Goal: Task Accomplishment & Management: Complete application form

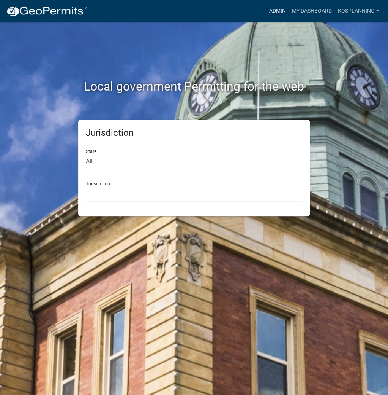
click at [277, 7] on link "Admin" at bounding box center [277, 11] width 23 height 14
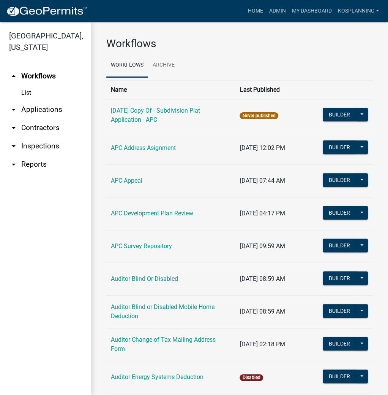
click at [41, 128] on link "arrow_drop_down Contractors" at bounding box center [45, 128] width 91 height 18
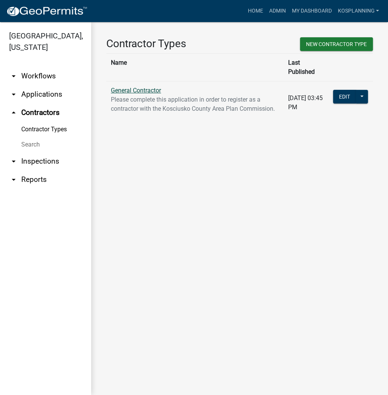
click at [140, 87] on link "General Contractor" at bounding box center [136, 90] width 50 height 7
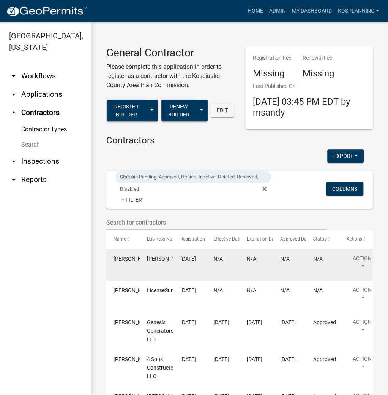
click at [359, 251] on datatable-body-cell "Action View Details View Application Renew Delete Disable Enable View Profile" at bounding box center [355, 265] width 33 height 32
click at [359, 259] on button "Action" at bounding box center [362, 263] width 31 height 19
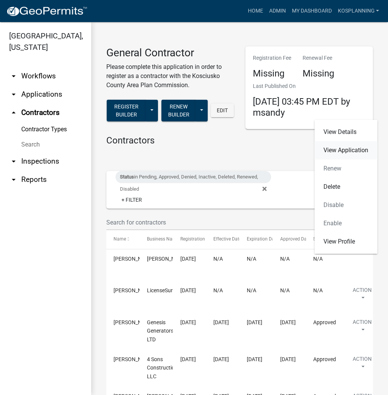
click at [344, 151] on link "View Application" at bounding box center [346, 150] width 63 height 18
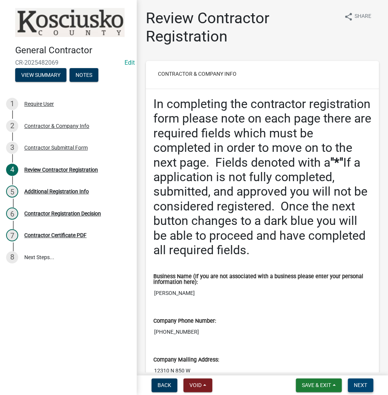
click at [359, 388] on button "Next" at bounding box center [360, 385] width 25 height 14
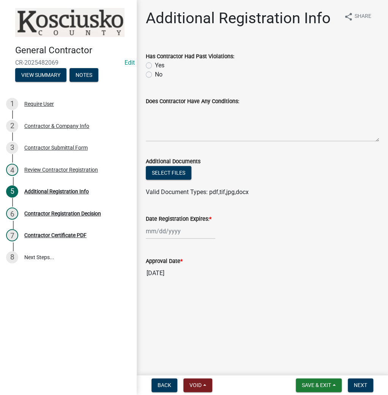
click at [155, 73] on label "No" at bounding box center [159, 74] width 8 height 9
click at [155, 73] on input "No" at bounding box center [157, 72] width 5 height 5
radio input "true"
click at [157, 117] on textarea "Does Contractor Have Any Conditions:" at bounding box center [262, 124] width 233 height 36
type textarea "none"
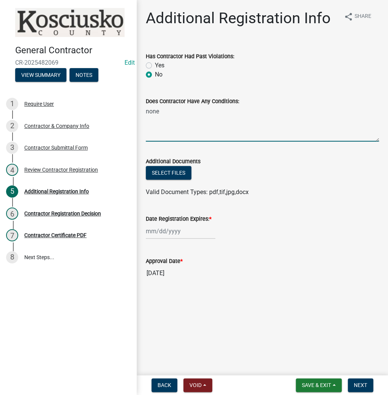
click at [169, 228] on div at bounding box center [181, 231] width 70 height 16
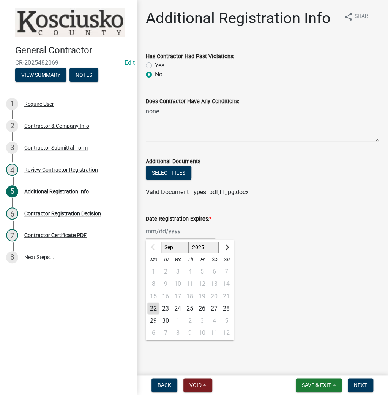
click at [201, 251] on select "2025 2026 2027 2028 2029 2030 2031 2032 2033 2034 2035 2036 2037 2038 2039 2040…" at bounding box center [204, 246] width 30 height 11
select select "2026"
click at [189, 241] on select "2025 2026 2027 2028 2029 2030 2031 2032 2033 2034 2035 2036 2037 2038 2039 2040…" at bounding box center [204, 246] width 30 height 11
click at [165, 307] on div "22" at bounding box center [166, 308] width 12 height 12
type input "[DATE]"
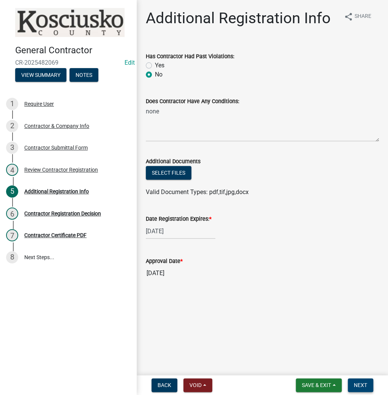
click at [352, 386] on button "Next" at bounding box center [360, 385] width 25 height 14
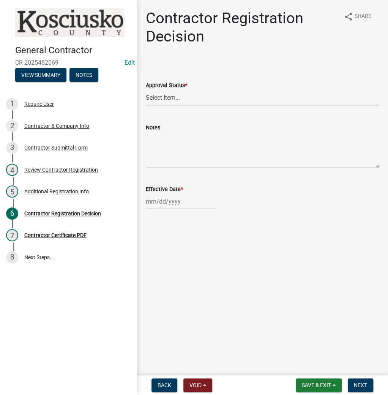
click at [160, 102] on select "Select Item... Approved Denied" at bounding box center [262, 98] width 233 height 16
click at [146, 90] on select "Select Item... Approved Denied" at bounding box center [262, 98] width 233 height 16
select select "8e4351d7-4ebf-4714-a7c9-c8187f00e083"
select select "9"
select select "2025"
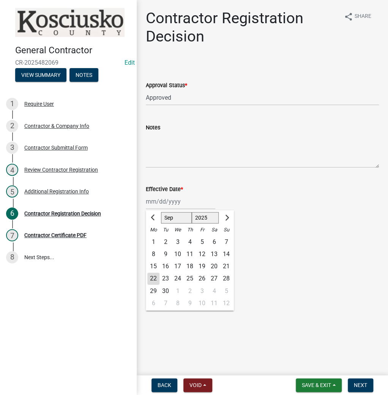
click at [166, 198] on div "[PERSON_NAME] Feb Mar Apr [PERSON_NAME][DATE] Oct Nov [DATE] 1526 1527 1528 152…" at bounding box center [181, 201] width 70 height 16
click at [152, 278] on div "22" at bounding box center [153, 278] width 12 height 12
type input "[DATE]"
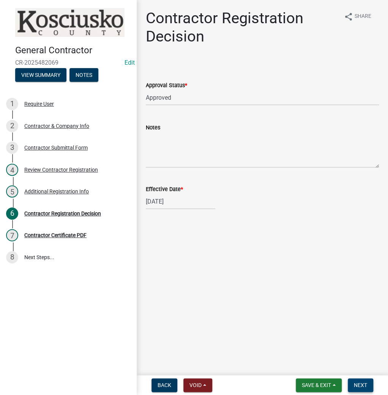
click at [357, 386] on span "Next" at bounding box center [360, 385] width 13 height 6
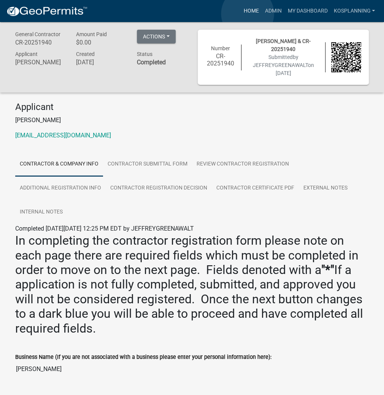
click at [247, 14] on link "Home" at bounding box center [250, 11] width 21 height 14
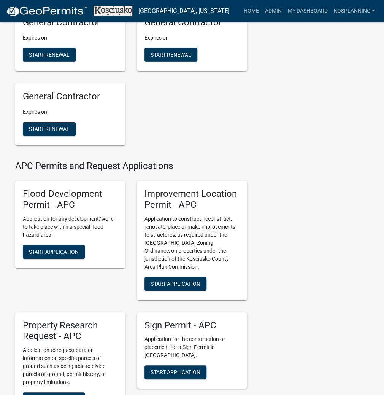
scroll to position [791, 0]
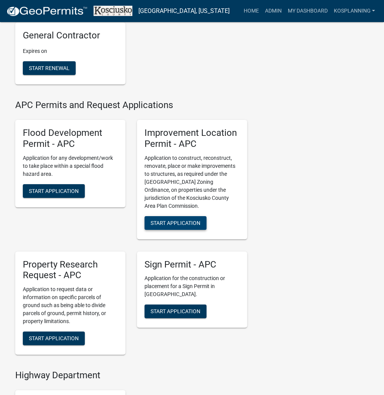
click at [192, 225] on span "Start Application" at bounding box center [176, 222] width 50 height 6
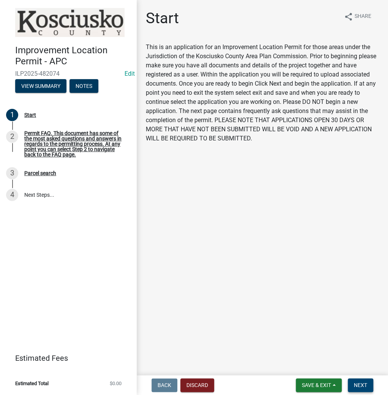
click at [357, 382] on span "Next" at bounding box center [360, 385] width 13 height 6
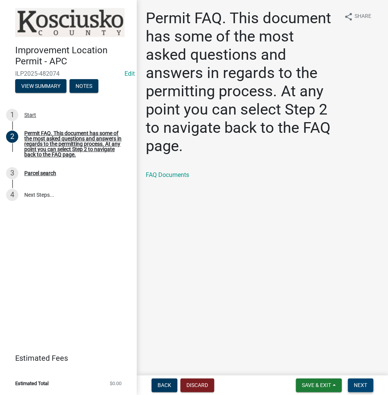
click at [367, 387] on button "Next" at bounding box center [360, 385] width 25 height 14
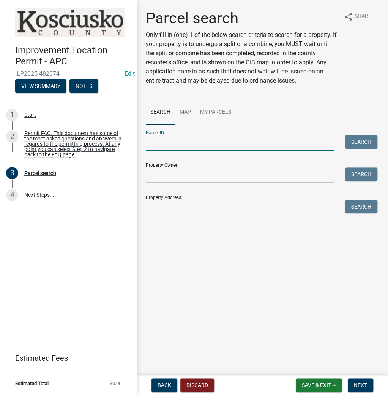
click at [165, 142] on input "Parcel ID:" at bounding box center [240, 143] width 188 height 16
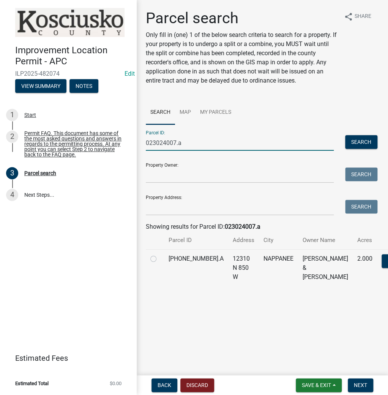
type input "023024007.a"
click at [160, 254] on label at bounding box center [160, 254] width 0 height 0
click at [160, 259] on input "radio" at bounding box center [162, 256] width 5 height 5
radio input "true"
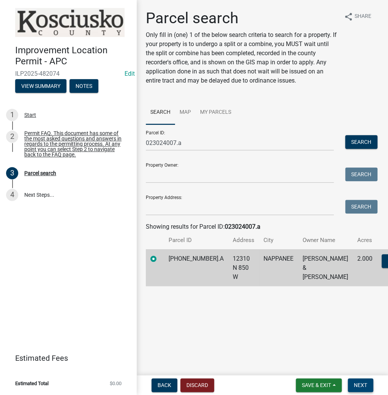
click at [369, 388] on button "Next" at bounding box center [360, 385] width 25 height 14
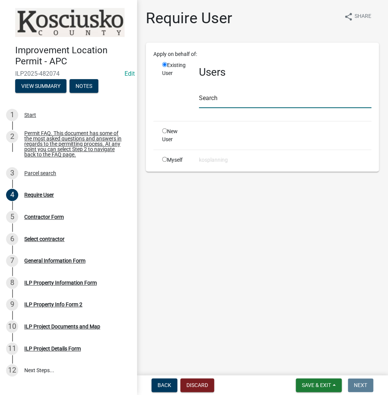
click at [213, 99] on input "text" at bounding box center [285, 100] width 173 height 16
paste input "JEFFREYGREENAWALT"
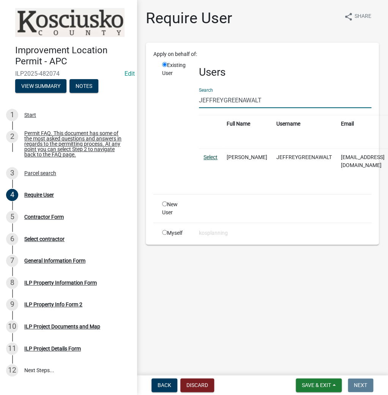
type input "JEFFREYGREENAWALT"
click at [212, 157] on link "Select" at bounding box center [211, 157] width 14 height 6
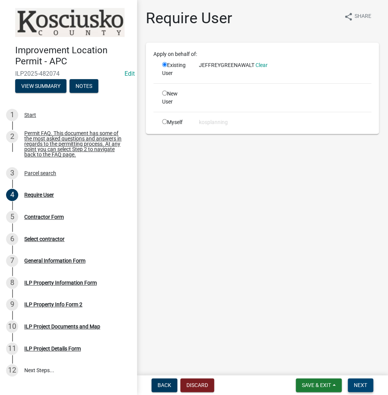
click at [362, 382] on span "Next" at bounding box center [360, 385] width 13 height 6
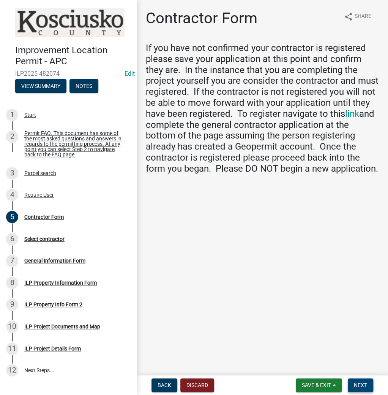
click at [360, 385] on span "Next" at bounding box center [360, 385] width 13 height 6
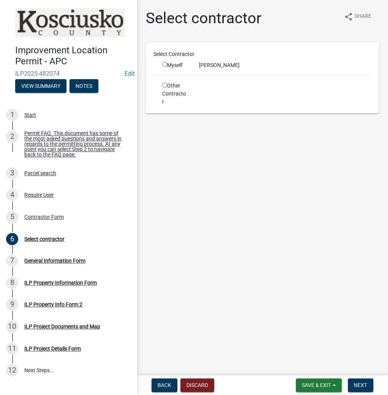
click at [164, 61] on div "Myself" at bounding box center [174, 65] width 25 height 8
click at [164, 63] on input "radio" at bounding box center [164, 64] width 5 height 5
radio input "true"
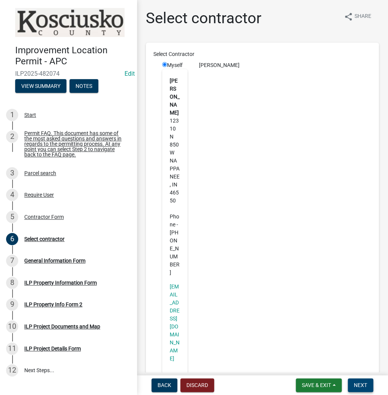
click at [360, 378] on button "Next" at bounding box center [360, 385] width 25 height 14
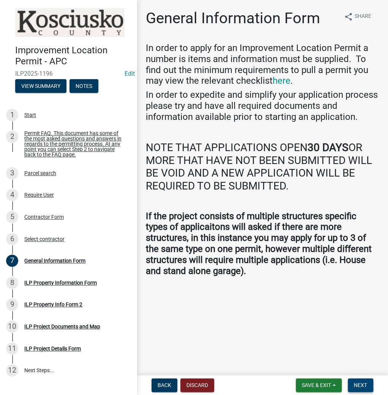
click at [366, 387] on span "Next" at bounding box center [360, 385] width 13 height 6
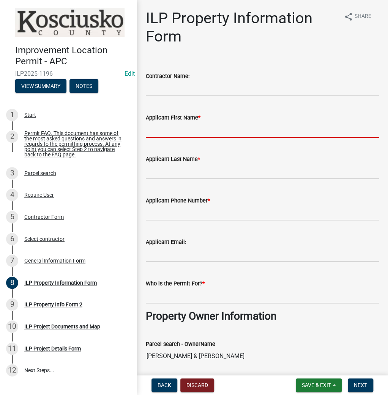
click at [168, 134] on input "Applicant First Name *" at bounding box center [262, 130] width 233 height 16
paste input "JEFFREYGREENAWALT"
type input "[PERSON_NAME]"
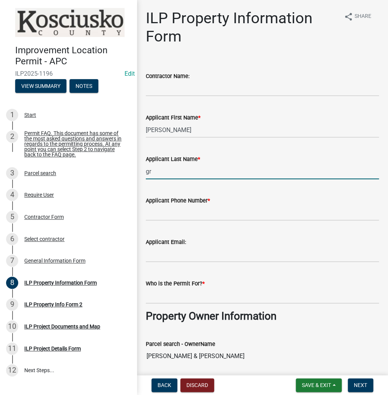
type input "g"
type input "[PERSON_NAME]"
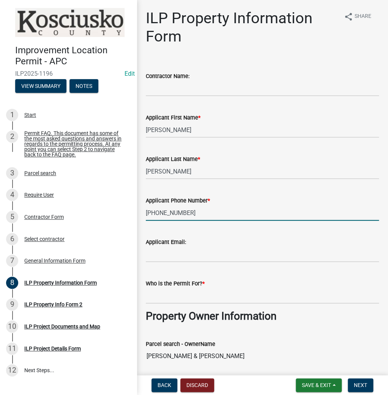
type input "[PHONE_NUMBER]"
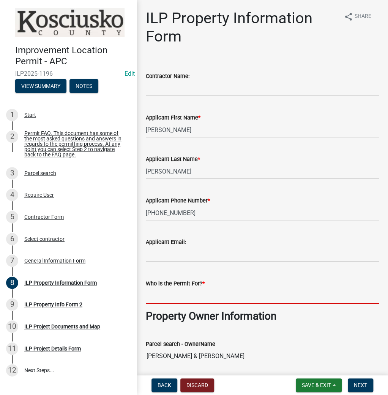
click at [157, 300] on input "Who is the Permit For? *" at bounding box center [262, 296] width 233 height 16
paste input "JEFFREYGREENAWALT"
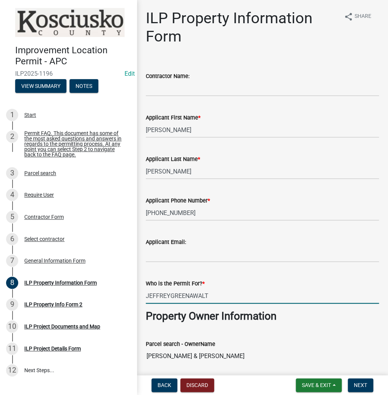
click at [171, 295] on input "JEFFREYGREENAWALT" at bounding box center [262, 296] width 233 height 16
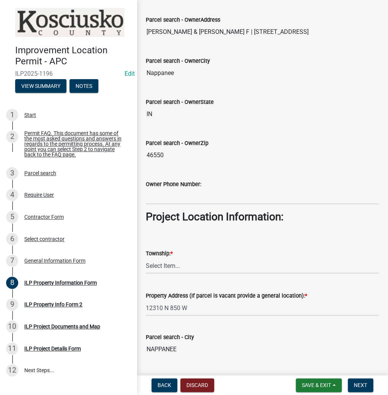
scroll to position [487, 0]
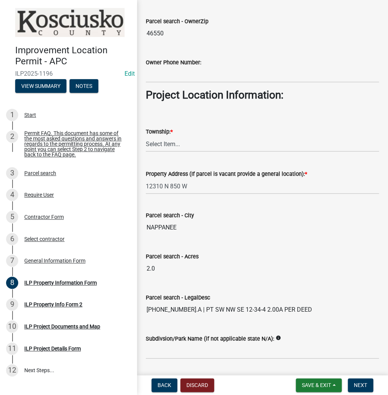
type input "[PERSON_NAME]"
click at [165, 140] on select "Select Item... [PERSON_NAME] - Elkhart Co Clay Etna [GEOGRAPHIC_DATA][PERSON_NA…" at bounding box center [262, 144] width 233 height 16
click at [146, 136] on select "Select Item... [PERSON_NAME] - Elkhart Co Clay Etna [GEOGRAPHIC_DATA][PERSON_NA…" at bounding box center [262, 144] width 233 height 16
select select "60b18fa5-6b13-4736-a7f7-42cb21d90618"
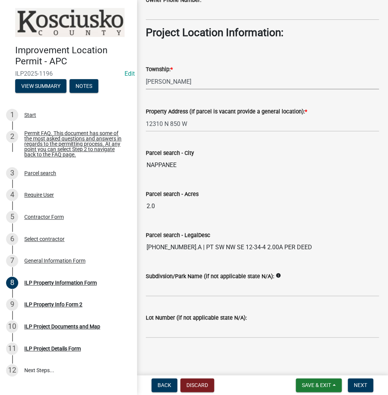
scroll to position [549, 0]
click at [363, 385] on span "Next" at bounding box center [360, 385] width 13 height 6
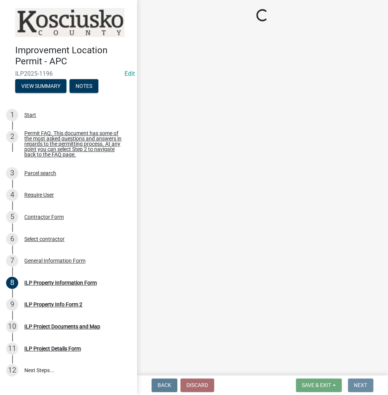
scroll to position [0, 0]
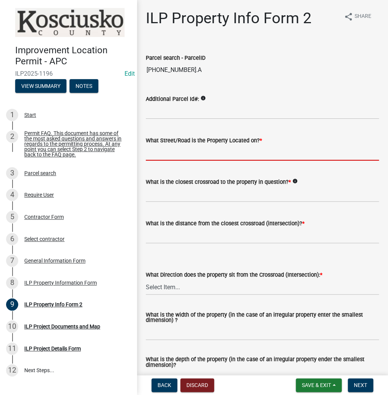
click at [182, 151] on input "What Street/Road is the Property Located on? *" at bounding box center [262, 153] width 233 height 16
type input "850 W"
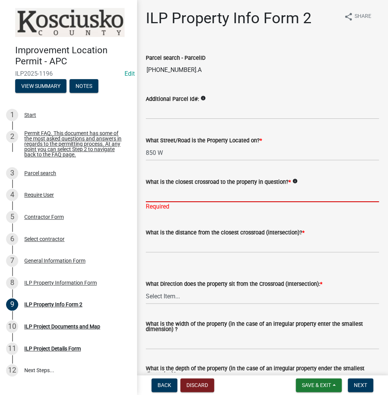
click at [163, 193] on input "What is the closest crossroad to the property in question? *" at bounding box center [262, 194] width 233 height 16
type input "HEPTON RD"
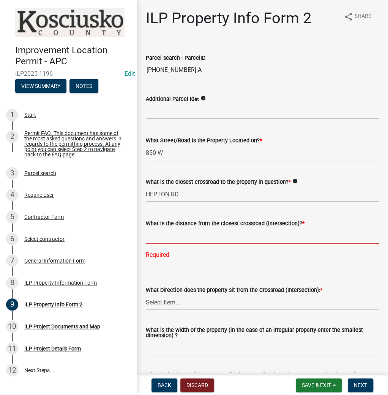
click at [160, 236] on input "text" at bounding box center [262, 236] width 233 height 16
type input "1110"
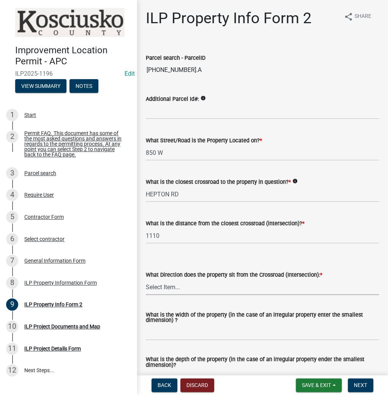
click at [164, 286] on select "Select Item... N NE NW S SE SW E W" at bounding box center [262, 287] width 233 height 16
click at [146, 279] on select "Select Item... N NE NW S SE SW E W" at bounding box center [262, 287] width 233 height 16
select select "0609af41-fe40-4fa2-880d-6f54f567ae8e"
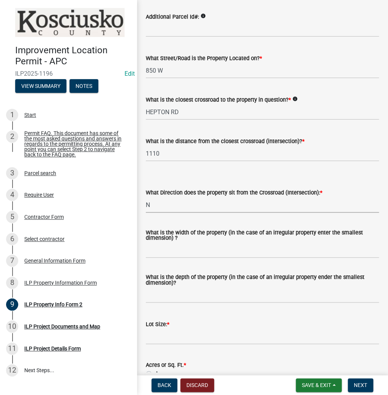
scroll to position [91, 0]
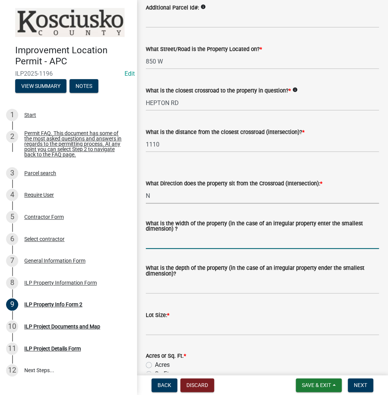
click at [155, 239] on input "What is the width of the property (in the case of an irregular property enter t…" at bounding box center [262, 241] width 233 height 16
type input "VARIES"
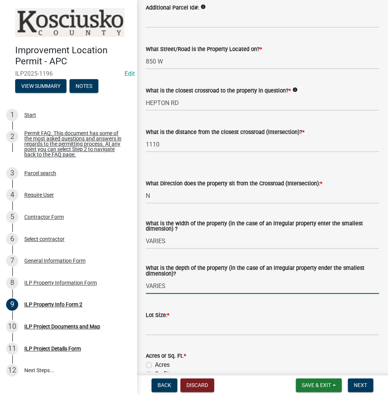
type input "VARIES"
type input "2"
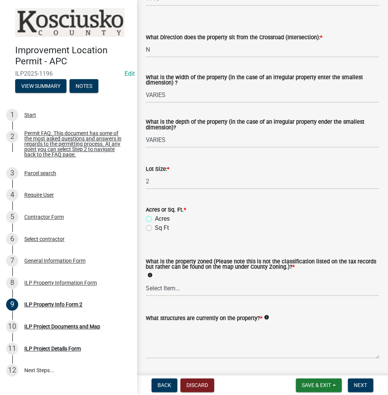
scroll to position [260, 0]
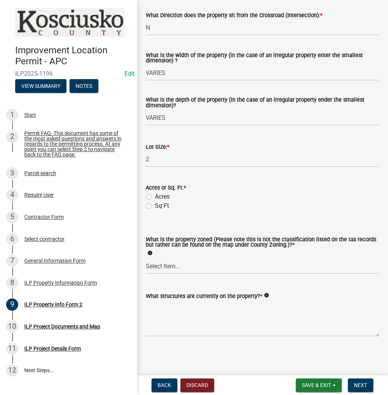
click at [155, 195] on label "Acres" at bounding box center [162, 196] width 15 height 9
click at [155, 195] on input "Acres" at bounding box center [157, 194] width 5 height 5
radio input "true"
click at [156, 270] on select "Select Item... Agricultural Agricultural 2 Commercial Environmental Industrial …" at bounding box center [262, 266] width 233 height 16
click at [146, 258] on select "Select Item... Agricultural Agricultural 2 Commercial Environmental Industrial …" at bounding box center [262, 266] width 233 height 16
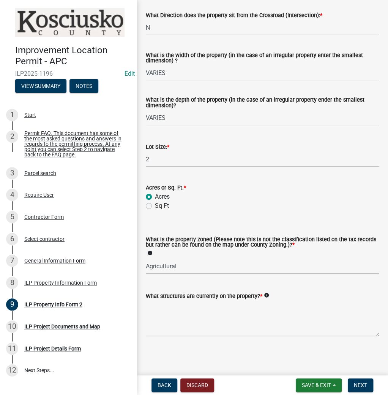
select select "ea119d11-e52e-4559-b746-af06211fe819"
click at [160, 310] on textarea "What structures are currently on the property? *" at bounding box center [262, 318] width 233 height 36
type textarea "RESIDENCE & ATTACHED GARAGE"
click at [365, 386] on span "Next" at bounding box center [360, 385] width 13 height 6
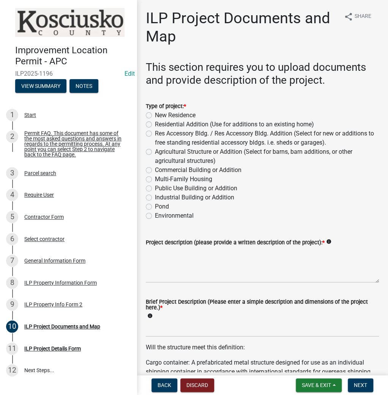
click at [155, 133] on label "Res Accessory Bldg. / Res Accessory Bldg. Addition (Select for new or additions…" at bounding box center [267, 138] width 224 height 18
click at [155, 133] on input "Res Accessory Bldg. / Res Accessory Bldg. Addition (Select for new or additions…" at bounding box center [157, 131] width 5 height 5
radio input "true"
click at [164, 256] on textarea "Project description (please provide a written description of the project): *" at bounding box center [262, 265] width 233 height 36
type textarea "30X50 RES ACC BLDG"
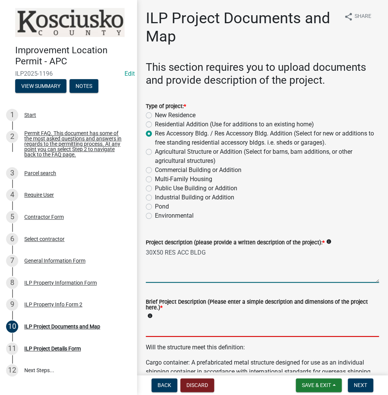
click at [166, 330] on input "Brief Project Description (Please enter a simple description and dimensions of …" at bounding box center [262, 329] width 233 height 16
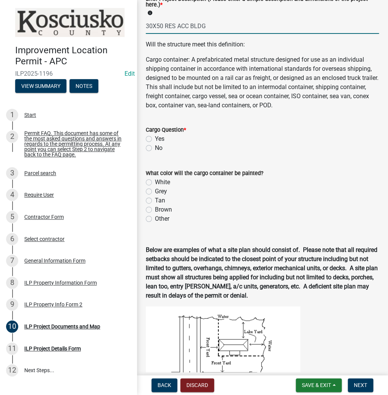
scroll to position [334, 0]
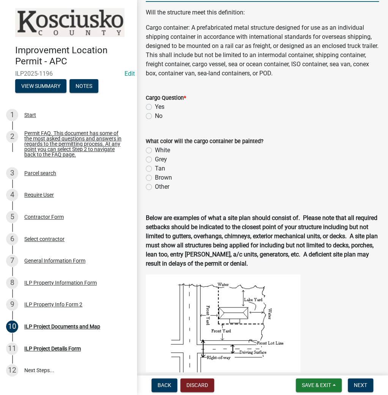
type input "30X50 RES ACC BLDG"
click at [155, 114] on label "No" at bounding box center [159, 115] width 8 height 9
click at [155, 114] on input "No" at bounding box center [157, 113] width 5 height 5
radio input "true"
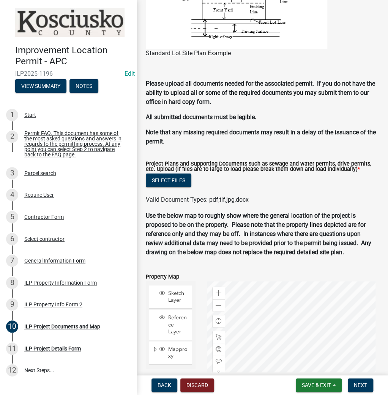
scroll to position [821, 0]
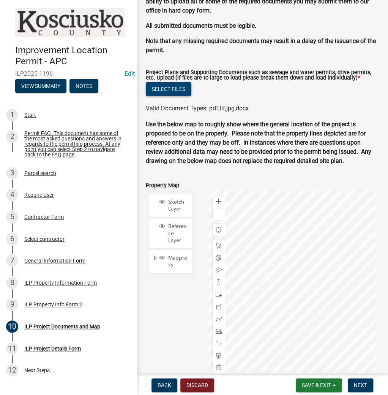
click at [179, 89] on button "Select files" at bounding box center [169, 89] width 46 height 14
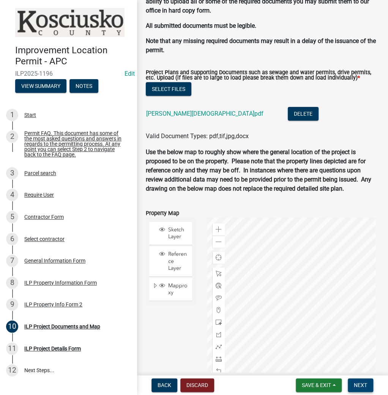
click at [357, 383] on span "Next" at bounding box center [360, 385] width 13 height 6
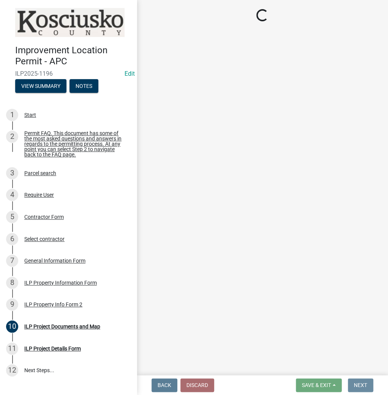
scroll to position [0, 0]
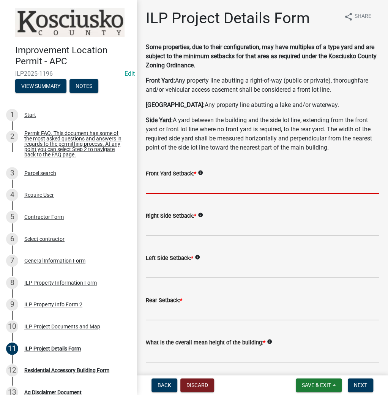
click at [163, 185] on input "text" at bounding box center [262, 186] width 233 height 16
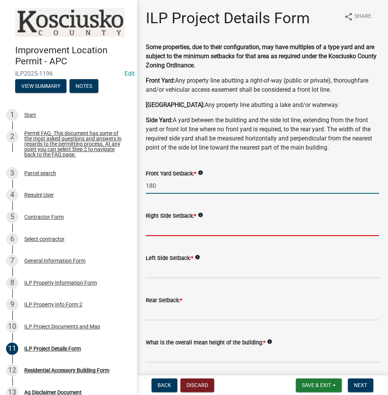
type input "180.0"
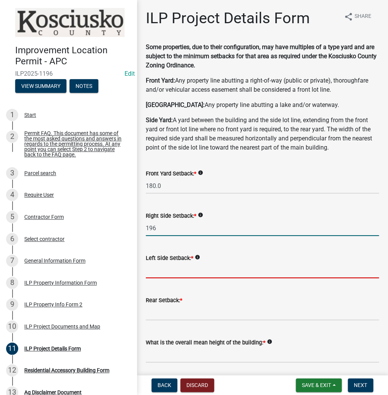
type input "196.0"
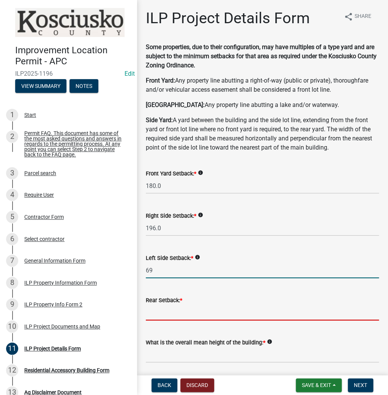
type input "69.0"
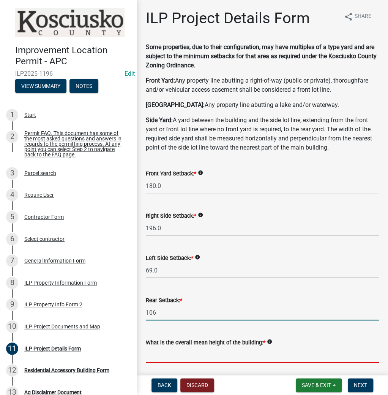
type input "106.0"
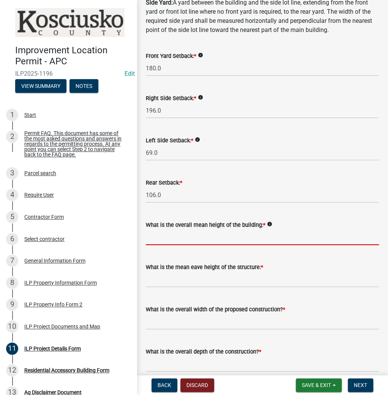
scroll to position [152, 0]
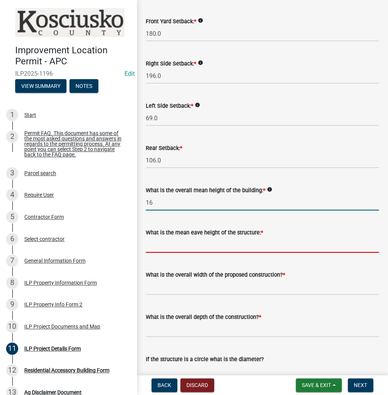
type input "16.0"
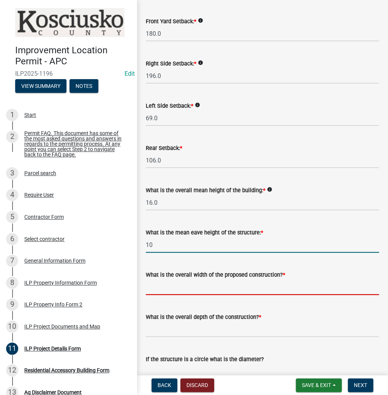
type input "10.0"
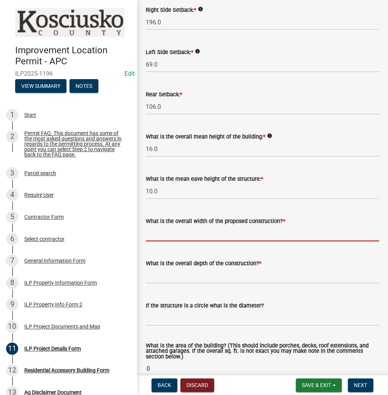
scroll to position [213, 0]
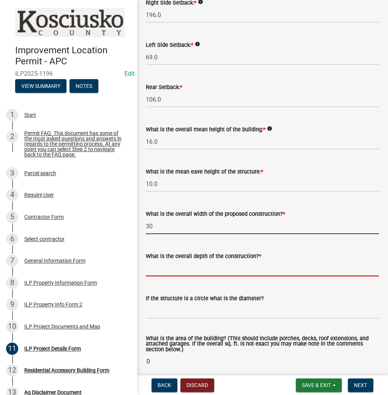
type input "30.00"
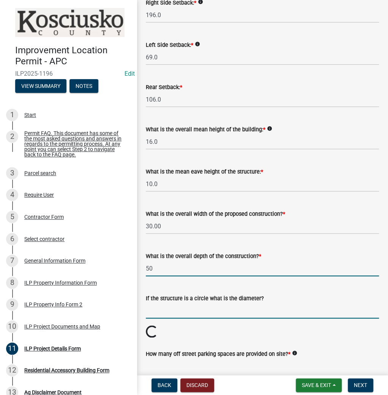
type input "50.00"
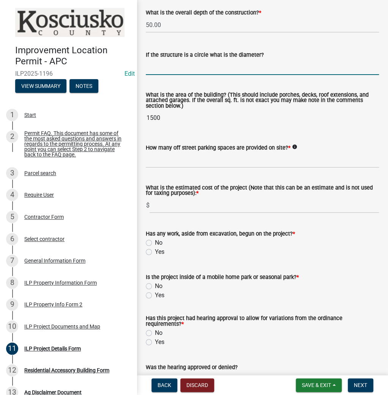
scroll to position [487, 0]
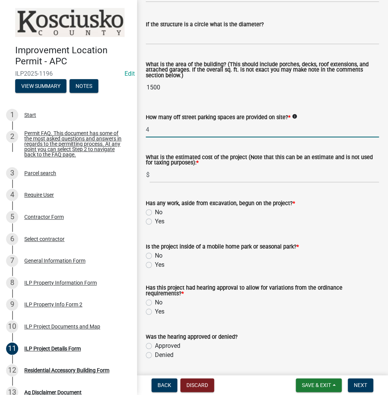
type input "4"
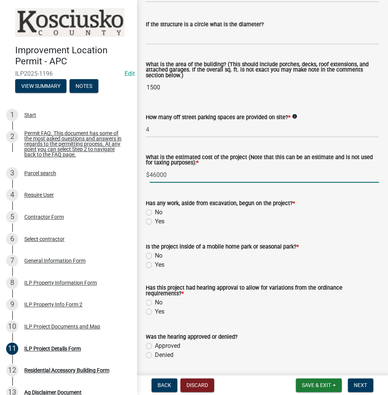
type input "46000"
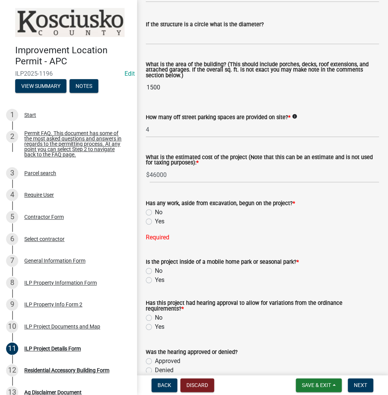
click at [155, 212] on label "No" at bounding box center [159, 212] width 8 height 9
click at [155, 212] on input "No" at bounding box center [157, 210] width 5 height 5
radio input "true"
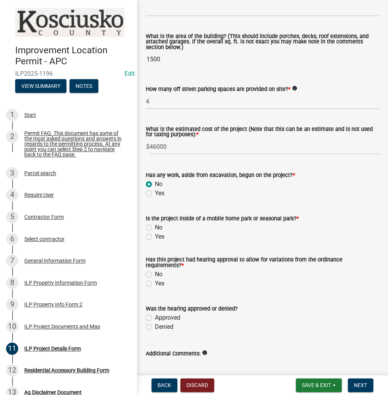
scroll to position [552, 0]
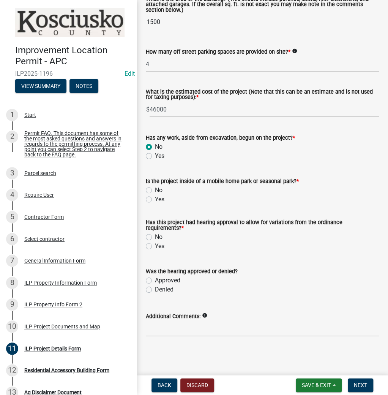
click at [155, 190] on label "No" at bounding box center [159, 189] width 8 height 9
click at [155, 190] on input "No" at bounding box center [157, 187] width 5 height 5
radio input "true"
click at [155, 237] on label "No" at bounding box center [159, 236] width 8 height 9
click at [155, 237] on input "No" at bounding box center [157, 234] width 5 height 5
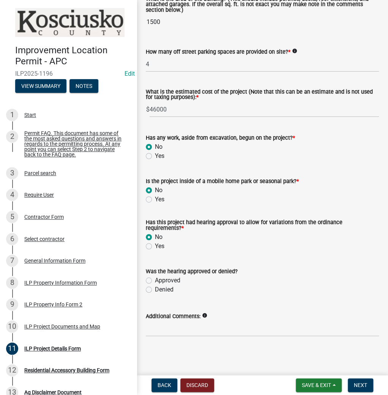
radio input "true"
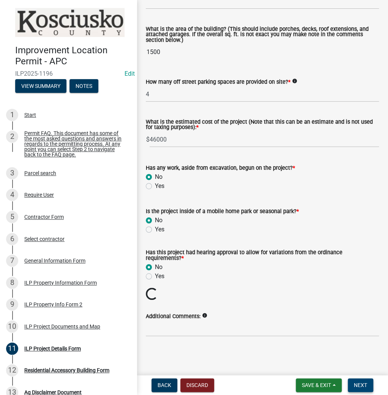
scroll to position [509, 0]
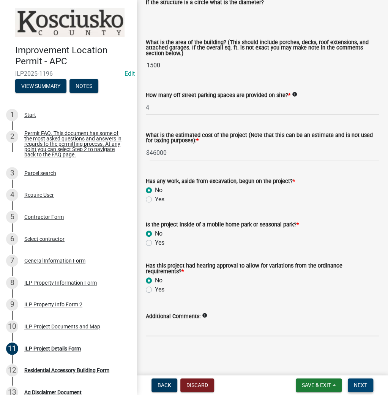
click at [360, 383] on span "Next" at bounding box center [360, 385] width 13 height 6
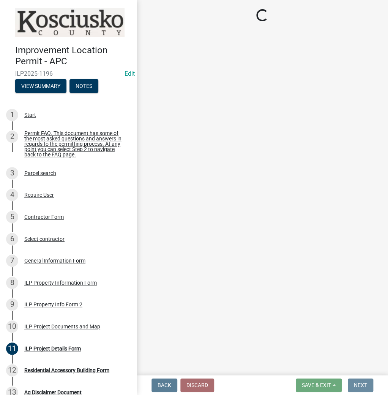
scroll to position [0, 0]
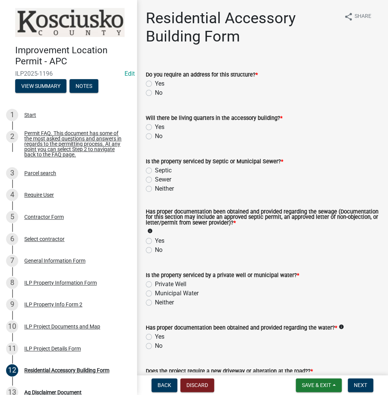
click at [155, 93] on label "No" at bounding box center [159, 92] width 8 height 9
click at [155, 93] on input "No" at bounding box center [157, 90] width 5 height 5
radio input "true"
click at [155, 135] on label "No" at bounding box center [159, 136] width 8 height 9
click at [155, 135] on input "No" at bounding box center [157, 134] width 5 height 5
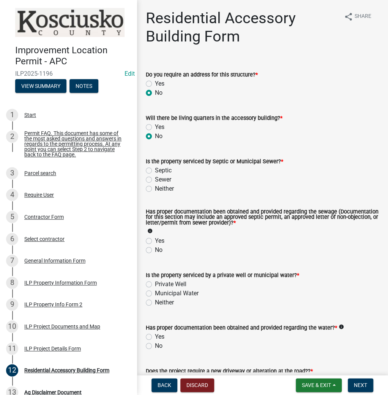
radio input "true"
click at [155, 170] on label "Septic" at bounding box center [163, 170] width 17 height 9
click at [155, 170] on input "Septic" at bounding box center [157, 168] width 5 height 5
radio input "true"
click at [155, 239] on label "Yes" at bounding box center [160, 240] width 10 height 9
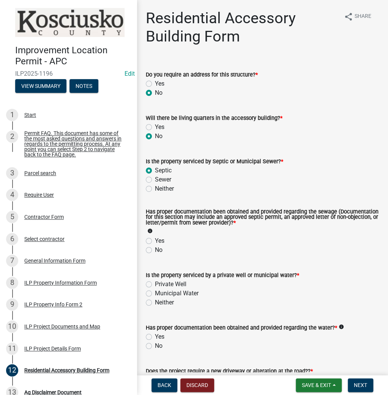
click at [155, 239] on input "Yes" at bounding box center [157, 238] width 5 height 5
radio input "true"
click at [155, 284] on label "Private Well" at bounding box center [171, 283] width 32 height 9
click at [155, 284] on input "Private Well" at bounding box center [157, 281] width 5 height 5
radio input "true"
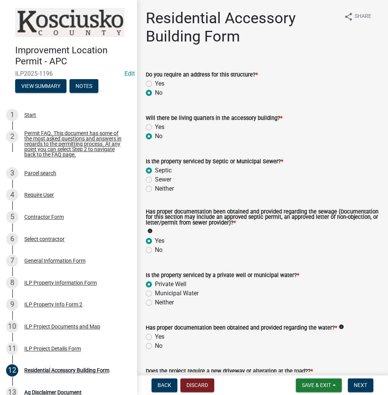
click at [155, 337] on label "Yes" at bounding box center [160, 336] width 10 height 9
click at [155, 337] on input "Yes" at bounding box center [157, 334] width 5 height 5
radio input "true"
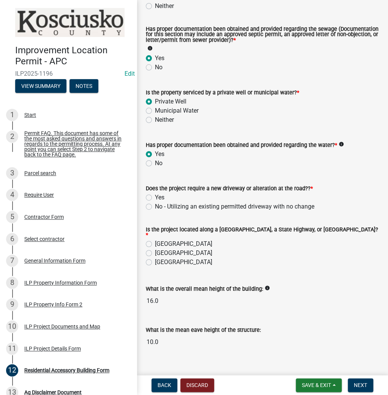
scroll to position [193, 0]
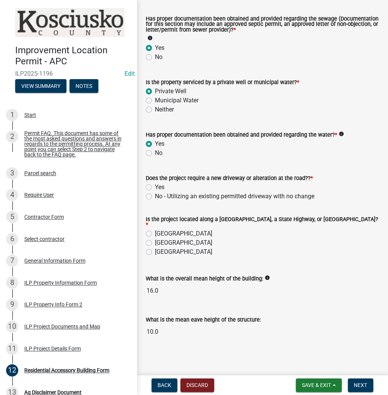
click at [155, 195] on label "No - Utilizing an existing permitted driveway with no change" at bounding box center [235, 196] width 160 height 9
click at [155, 195] on input "No - Utilizing an existing permitted driveway with no change" at bounding box center [157, 194] width 5 height 5
radio input "true"
click at [155, 230] on label "[GEOGRAPHIC_DATA]" at bounding box center [183, 233] width 57 height 9
click at [155, 230] on input "[GEOGRAPHIC_DATA]" at bounding box center [157, 231] width 5 height 5
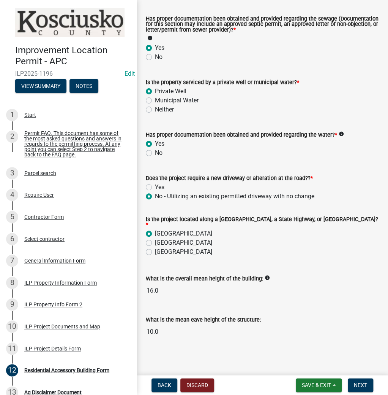
radio input "true"
click at [357, 382] on span "Next" at bounding box center [360, 385] width 13 height 6
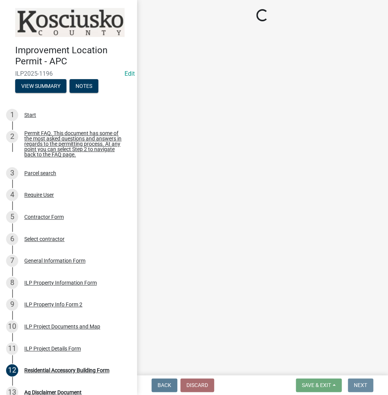
scroll to position [0, 0]
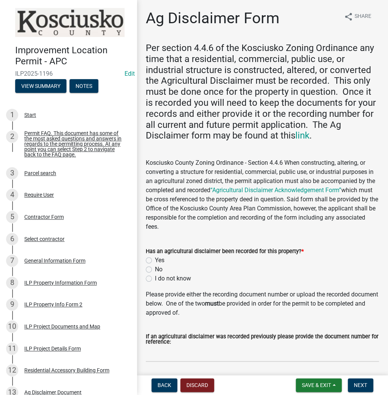
click at [155, 258] on label "Yes" at bounding box center [160, 259] width 10 height 9
click at [155, 258] on input "Yes" at bounding box center [157, 257] width 5 height 5
radio input "true"
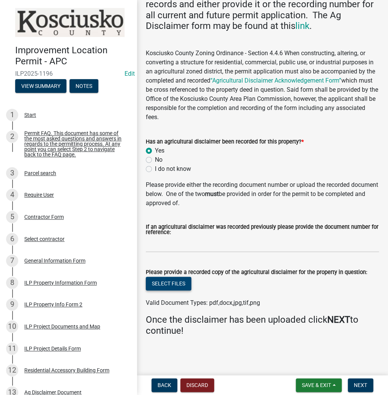
click at [173, 283] on button "Select files" at bounding box center [169, 283] width 46 height 14
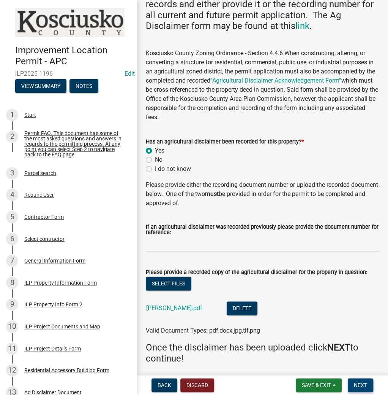
click at [357, 380] on button "Next" at bounding box center [360, 385] width 25 height 14
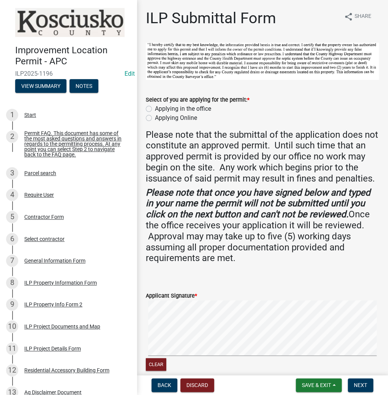
click at [155, 106] on label "Applying in the office" at bounding box center [183, 108] width 56 height 9
click at [155, 106] on input "Applying in the office" at bounding box center [157, 106] width 5 height 5
radio input "true"
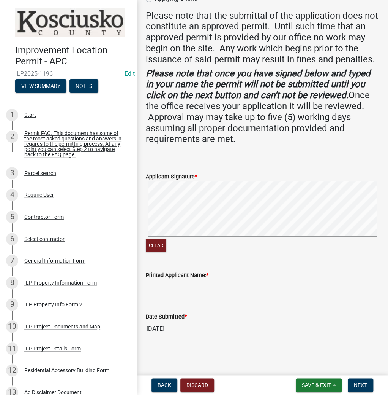
scroll to position [129, 0]
click at [166, 288] on input "Printed Applicant Name: *" at bounding box center [262, 287] width 233 height 16
paste input "JEFFREYGREENAWALT"
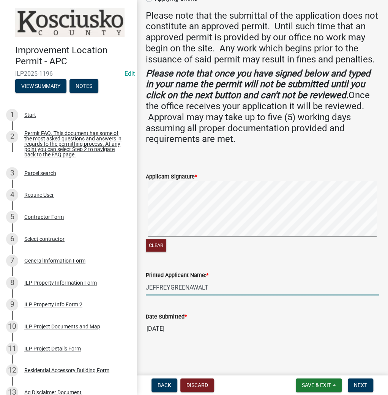
click at [172, 287] on input "JEFFREYGREENAWALT" at bounding box center [262, 287] width 233 height 16
type input "[PERSON_NAME]"
click at [374, 387] on form "Save & Exit Save Save & Exit Next" at bounding box center [335, 385] width 84 height 14
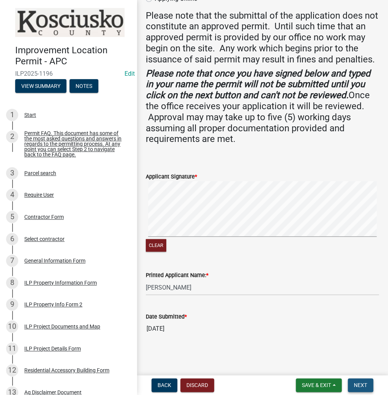
click at [370, 387] on button "Next" at bounding box center [360, 385] width 25 height 14
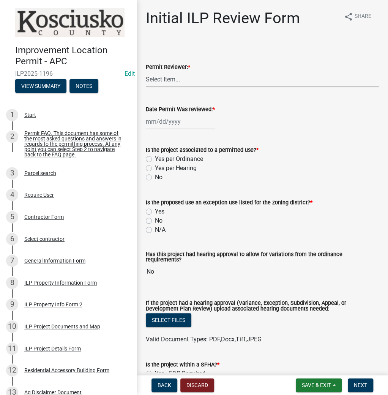
click at [161, 81] on select "Select Item... MMS LT AT CS [PERSON_NAME]" at bounding box center [262, 79] width 233 height 16
click at [146, 71] on select "Select Item... MMS LT AT CS [PERSON_NAME]" at bounding box center [262, 79] width 233 height 16
select select "c872cdc8-ca01-49f1-a213-e4b05fa58cd2"
click at [160, 122] on div at bounding box center [181, 122] width 70 height 16
select select "9"
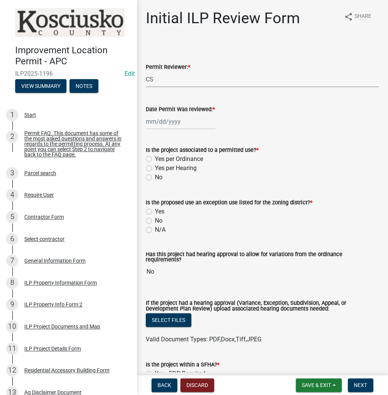
select select "2025"
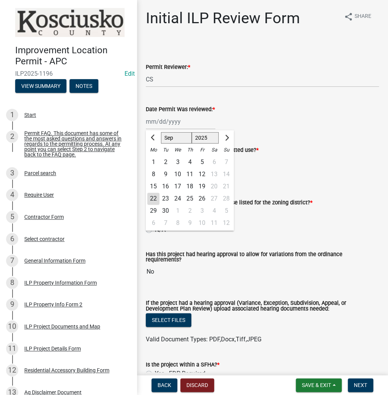
click at [155, 195] on div "22" at bounding box center [153, 198] width 12 height 12
type input "[DATE]"
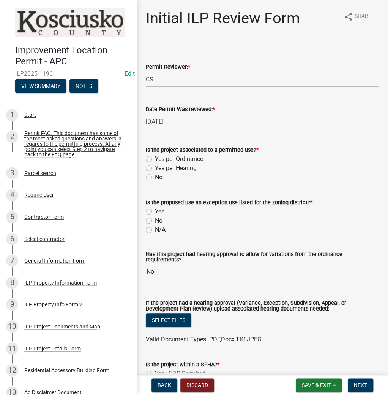
click at [155, 156] on label "Yes per Ordinance" at bounding box center [179, 158] width 48 height 9
click at [155, 156] on input "Yes per Ordinance" at bounding box center [157, 156] width 5 height 5
radio input "true"
click at [155, 220] on label "No" at bounding box center [159, 220] width 8 height 9
click at [155, 220] on input "No" at bounding box center [157, 218] width 5 height 5
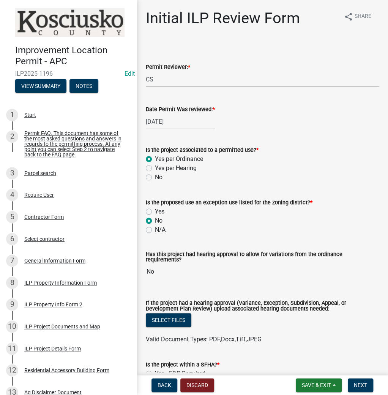
radio input "true"
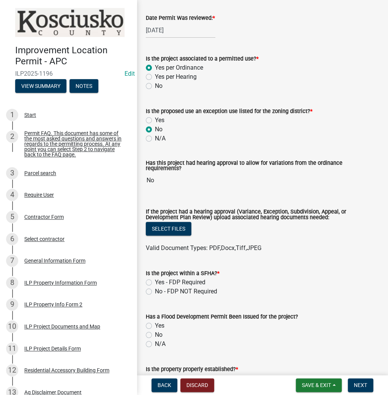
scroll to position [213, 0]
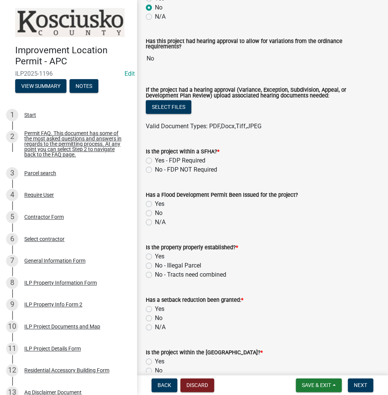
click at [155, 165] on label "No - FDP NOT Required" at bounding box center [186, 169] width 62 height 9
click at [155, 165] on input "No - FDP NOT Required" at bounding box center [157, 167] width 5 height 5
radio input "true"
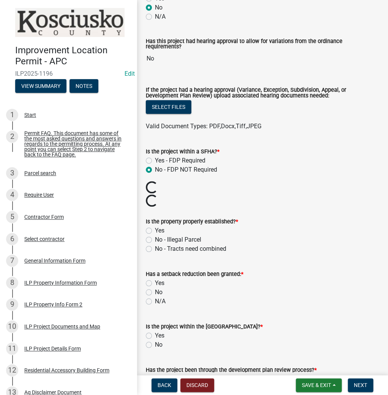
scroll to position [274, 0]
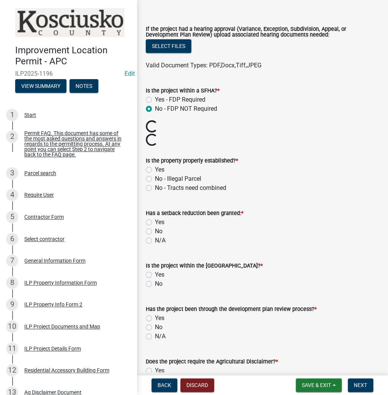
click at [155, 165] on label "Yes" at bounding box center [160, 169] width 10 height 9
click at [155, 165] on input "Yes" at bounding box center [157, 167] width 5 height 5
radio input "true"
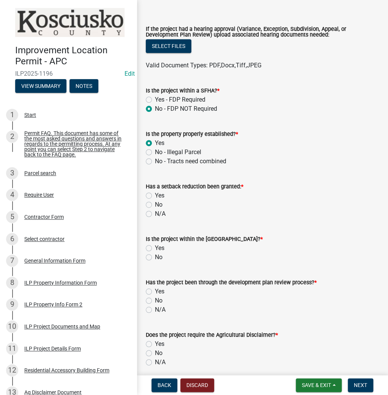
scroll to position [304, 0]
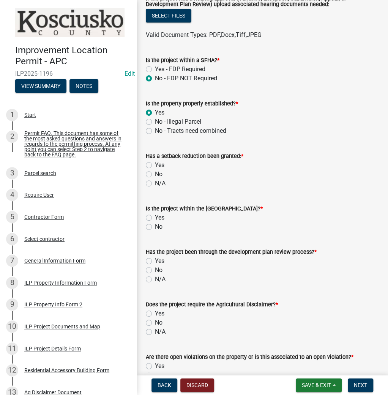
click at [155, 170] on label "No" at bounding box center [159, 174] width 8 height 9
click at [155, 170] on input "No" at bounding box center [157, 172] width 5 height 5
radio input "true"
click at [155, 222] on label "No" at bounding box center [159, 226] width 8 height 9
click at [155, 222] on input "No" at bounding box center [157, 224] width 5 height 5
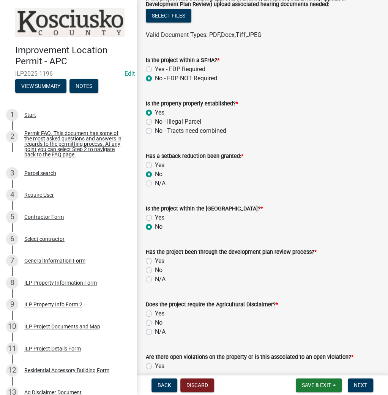
radio input "true"
click at [155, 267] on label "No" at bounding box center [159, 269] width 8 height 9
click at [155, 267] on input "No" at bounding box center [157, 267] width 5 height 5
radio input "true"
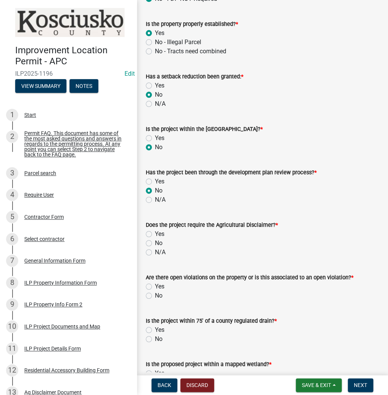
scroll to position [395, 0]
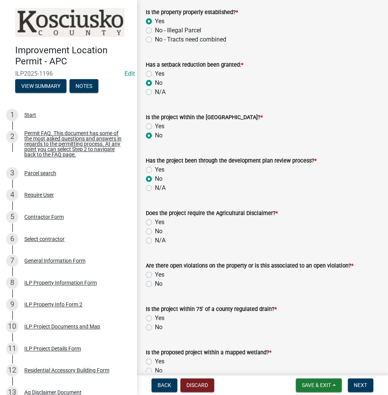
click at [155, 218] on label "Yes" at bounding box center [160, 221] width 10 height 9
click at [155, 218] on input "Yes" at bounding box center [157, 219] width 5 height 5
radio input "true"
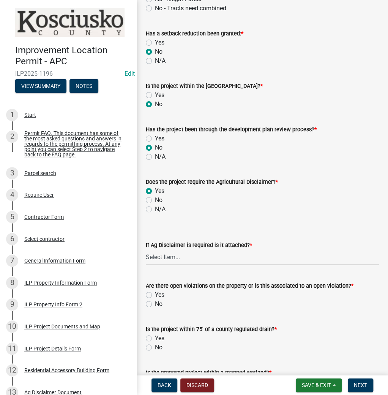
scroll to position [456, 0]
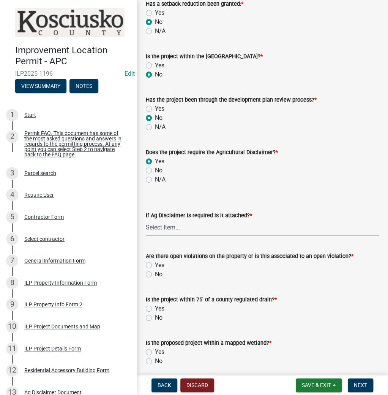
click at [173, 223] on select "Select Item... Yes No" at bounding box center [262, 228] width 233 height 16
click at [146, 220] on select "Select Item... Yes No" at bounding box center [262, 228] width 233 height 16
select select "c0fa77dd-9ee0-4144-9979-eb2eebb8c086"
click at [155, 270] on label "No" at bounding box center [159, 273] width 8 height 9
click at [155, 270] on input "No" at bounding box center [157, 271] width 5 height 5
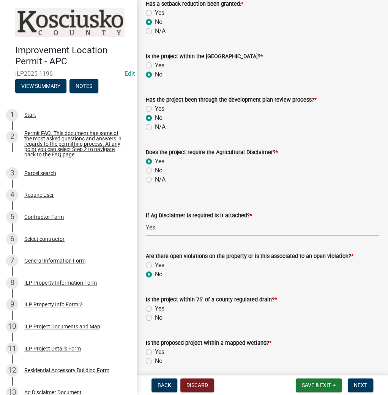
radio input "true"
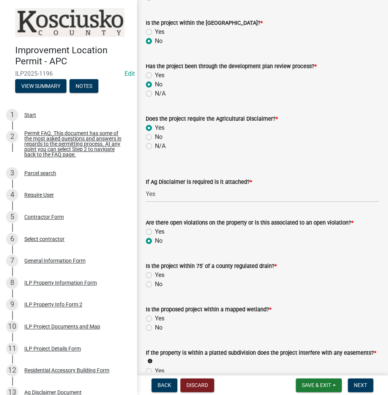
scroll to position [547, 0]
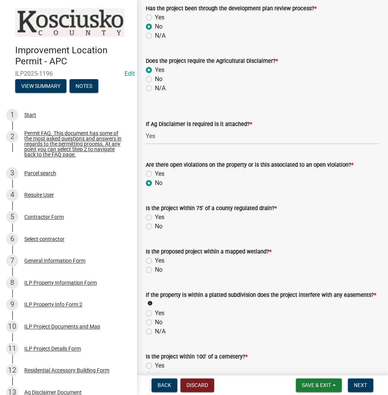
click at [155, 222] on label "No" at bounding box center [159, 226] width 8 height 9
click at [155, 222] on input "No" at bounding box center [157, 224] width 5 height 5
radio input "true"
click at [155, 268] on label "No" at bounding box center [159, 269] width 8 height 9
click at [155, 268] on input "No" at bounding box center [157, 267] width 5 height 5
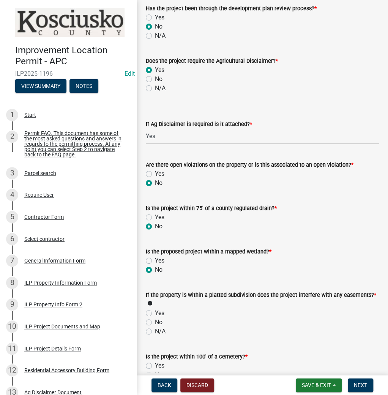
radio input "true"
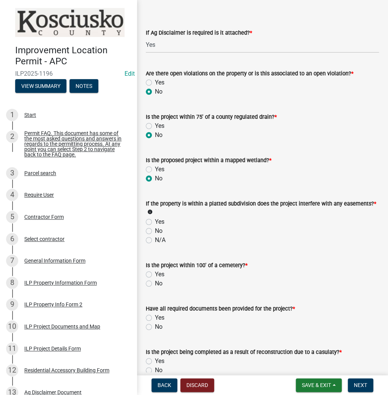
click at [155, 227] on label "No" at bounding box center [159, 230] width 8 height 9
click at [155, 227] on input "No" at bounding box center [157, 228] width 5 height 5
radio input "true"
click at [155, 279] on label "No" at bounding box center [159, 283] width 8 height 9
click at [155, 279] on input "No" at bounding box center [157, 281] width 5 height 5
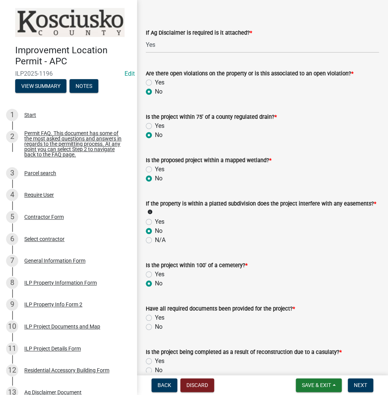
radio input "true"
click at [155, 313] on label "Yes" at bounding box center [160, 317] width 10 height 9
click at [155, 313] on input "Yes" at bounding box center [157, 315] width 5 height 5
radio input "true"
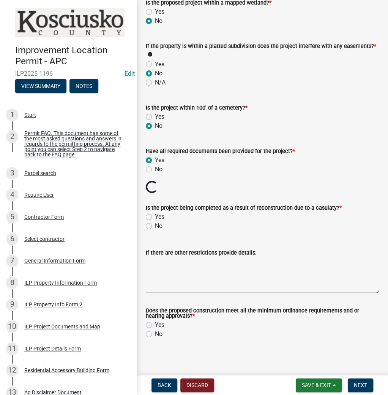
scroll to position [783, 0]
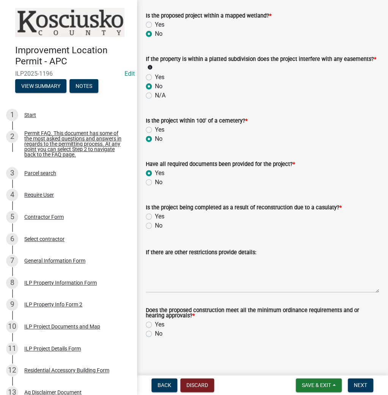
click at [155, 221] on label "No" at bounding box center [159, 225] width 8 height 9
click at [155, 221] on input "No" at bounding box center [157, 223] width 5 height 5
radio input "true"
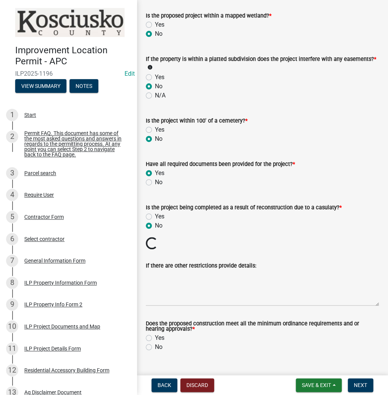
click at [155, 334] on label "Yes" at bounding box center [160, 337] width 10 height 9
click at [155, 334] on input "Yes" at bounding box center [157, 335] width 5 height 5
radio input "true"
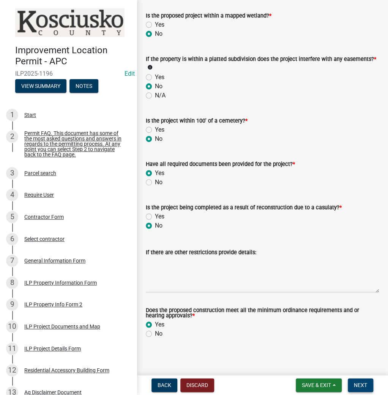
click at [359, 383] on span "Next" at bounding box center [360, 385] width 13 height 6
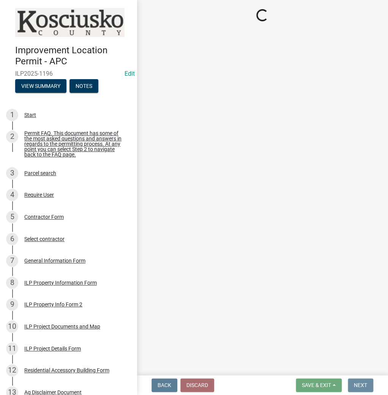
scroll to position [0, 0]
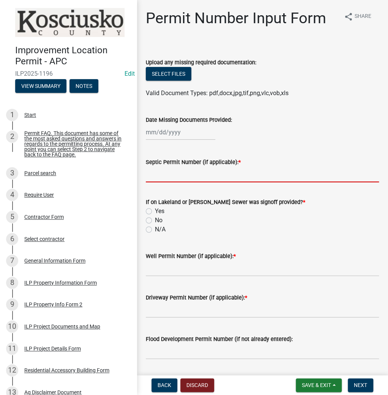
click at [152, 177] on input "Septic Permit Number (if applicable): *" at bounding box center [262, 174] width 233 height 16
type input "LONO"
click at [155, 219] on label "No" at bounding box center [159, 220] width 8 height 9
click at [155, 219] on input "No" at bounding box center [157, 218] width 5 height 5
radio input "true"
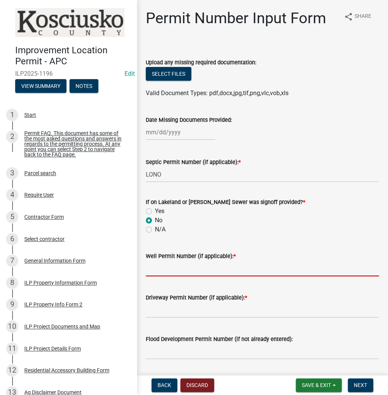
click at [157, 273] on input "Well Permit Number (if applicable): *" at bounding box center [262, 268] width 233 height 16
type input "LONO"
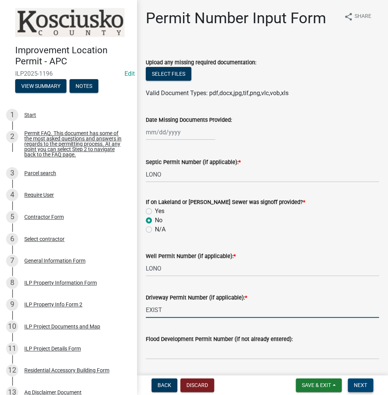
type input "EXIST"
click at [359, 382] on span "Next" at bounding box center [360, 385] width 13 height 6
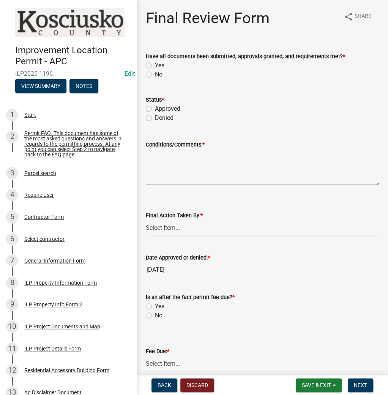
click at [155, 65] on label "Yes" at bounding box center [160, 65] width 10 height 9
click at [155, 65] on input "Yes" at bounding box center [157, 63] width 5 height 5
radio input "true"
click at [155, 108] on label "Approved" at bounding box center [167, 108] width 25 height 9
click at [155, 108] on input "Approved" at bounding box center [157, 106] width 5 height 5
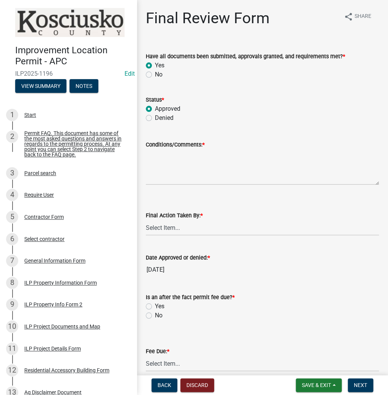
radio input "true"
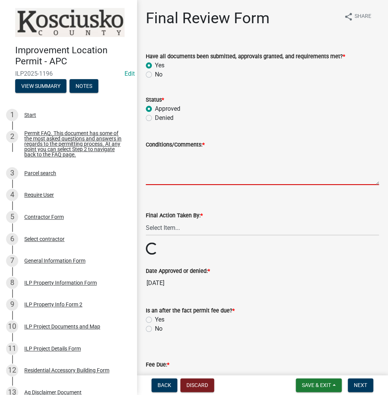
click at [161, 166] on textarea "Conditions/Comments: *" at bounding box center [262, 167] width 233 height 36
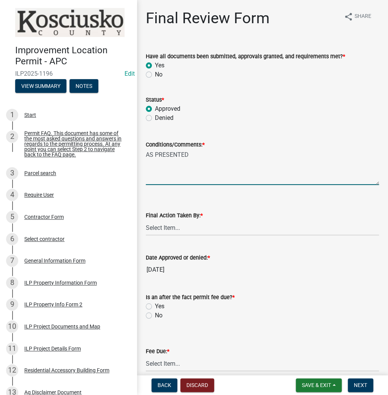
type textarea "AS PRESENTED"
click at [163, 225] on select "Select Item... MMS LT AT CS [PERSON_NAME]" at bounding box center [262, 228] width 233 height 16
click at [146, 220] on select "Select Item... MMS LT AT CS [PERSON_NAME]" at bounding box center [262, 228] width 233 height 16
select select "c872cdc8-ca01-49f1-a213-e4b05fa58cd2"
click at [155, 315] on label "No" at bounding box center [159, 315] width 8 height 9
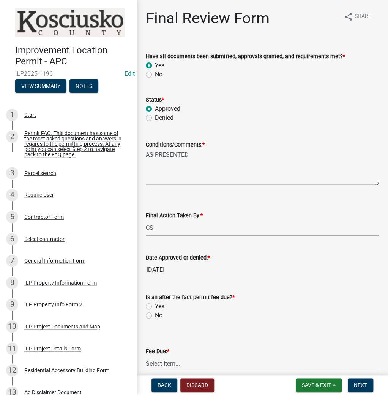
click at [155, 315] on input "No" at bounding box center [157, 313] width 5 height 5
radio input "true"
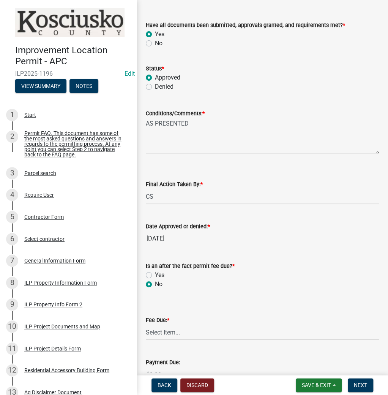
scroll to position [91, 0]
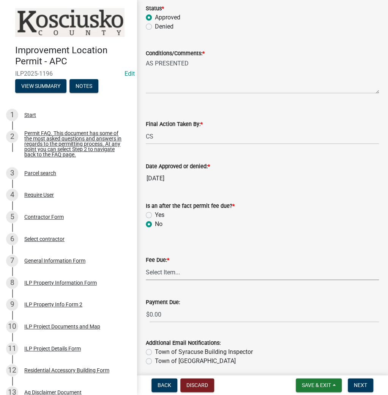
click at [159, 278] on select "Select Item... N/A $10.00 $25.00 $125.00 $250 $500 $500 + $10.00 for every 10 s…" at bounding box center [262, 272] width 233 height 16
click at [146, 264] on select "Select Item... N/A $10.00 $25.00 $125.00 $250 $500 $500 + $10.00 for every 10 s…" at bounding box center [262, 272] width 233 height 16
select select "6f482d1d-eb35-47e6-92b0-143404755581"
click at [362, 385] on span "Next" at bounding box center [360, 385] width 13 height 6
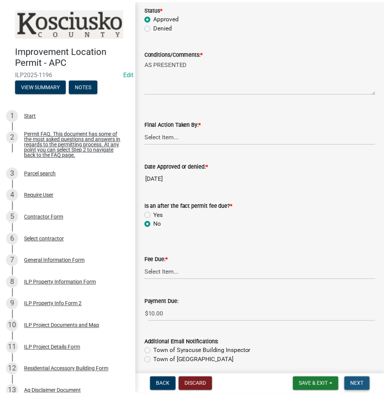
scroll to position [0, 0]
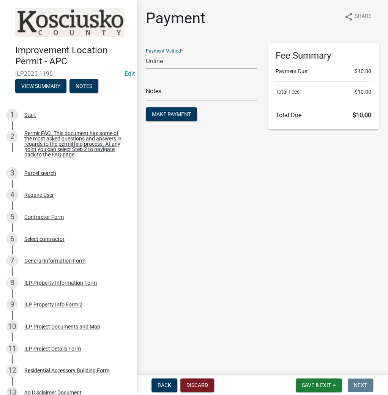
drag, startPoint x: 163, startPoint y: 61, endPoint x: 166, endPoint y: 67, distance: 7.1
click at [163, 61] on select "Credit Card POS Check Cash Online" at bounding box center [201, 61] width 111 height 16
select select "2: 1"
click at [146, 53] on select "Credit Card POS Check Cash Online" at bounding box center [201, 61] width 111 height 16
click at [152, 95] on input "text" at bounding box center [201, 94] width 111 height 16
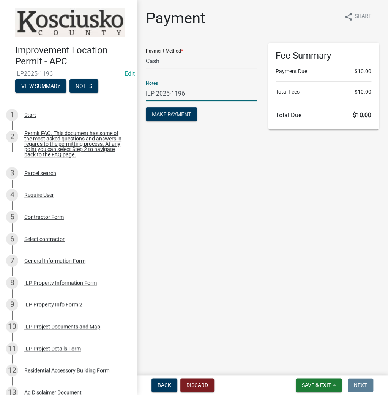
type input "ILP 2025-1196"
click at [146, 107] on button "Make Payment" at bounding box center [171, 114] width 51 height 14
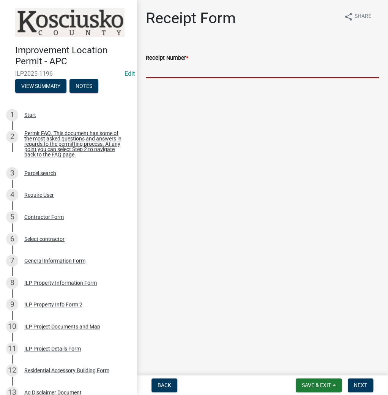
click at [165, 64] on input "Receipt Number *" at bounding box center [262, 70] width 233 height 16
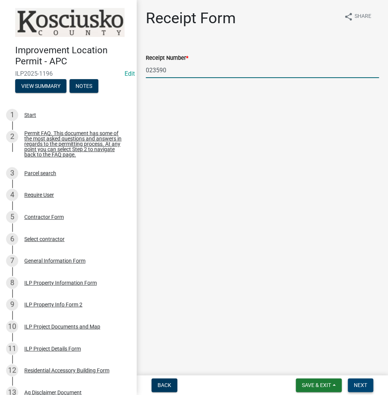
type input "023590"
click at [362, 383] on span "Next" at bounding box center [360, 385] width 13 height 6
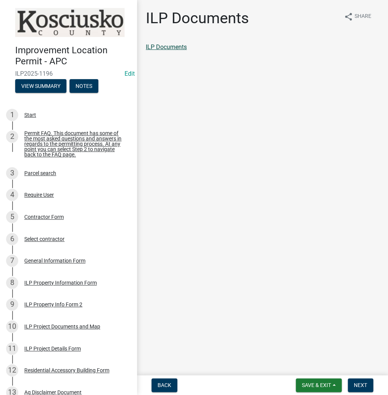
click at [174, 50] on link "ILP Documents" at bounding box center [166, 46] width 41 height 7
click at [358, 388] on button "Next" at bounding box center [360, 385] width 25 height 14
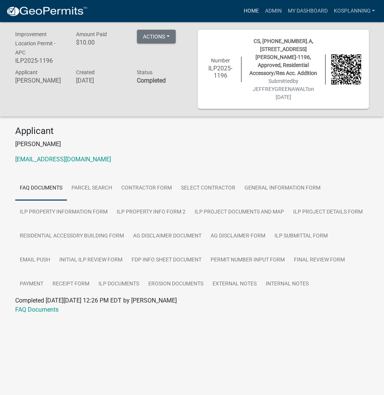
click at [251, 15] on link "Home" at bounding box center [250, 11] width 21 height 14
